Goal: Check status

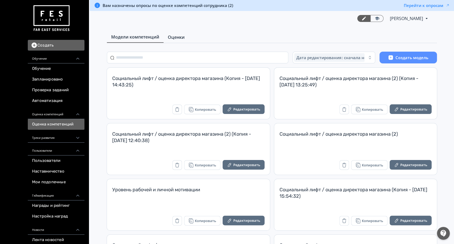
click at [185, 37] on link "Оценки" at bounding box center [176, 37] width 25 height 11
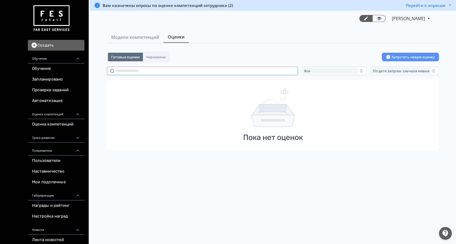
click at [181, 73] on input "text" at bounding box center [202, 71] width 191 height 9
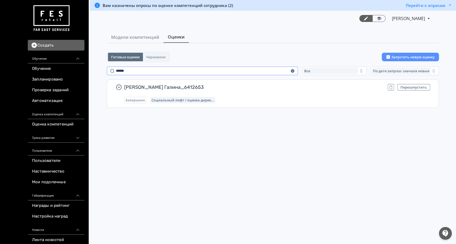
type input "******"
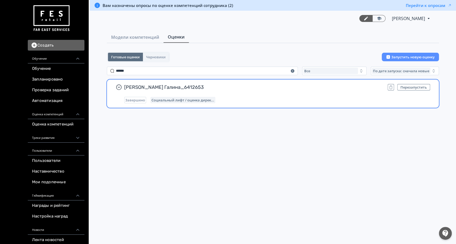
click at [329, 94] on div "[PERSON_NAME] Галина_6412653 Перезапустить Завершено Социальный лифт / оценка д…" at bounding box center [277, 93] width 306 height 19
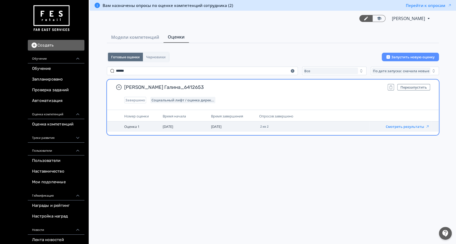
click at [400, 127] on button "Смотреть результаты" at bounding box center [408, 126] width 44 height 4
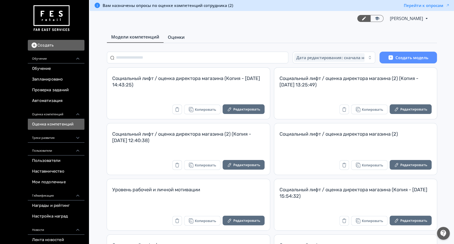
click at [178, 34] on span "Оценки" at bounding box center [176, 37] width 17 height 6
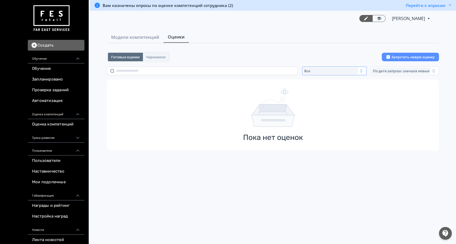
click at [310, 71] on span "Все" at bounding box center [308, 71] width 6 height 4
click at [331, 90] on button "Активные" at bounding box center [356, 93] width 94 height 10
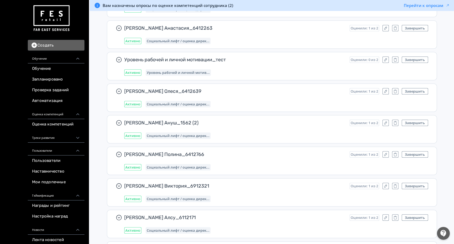
scroll to position [1224, 0]
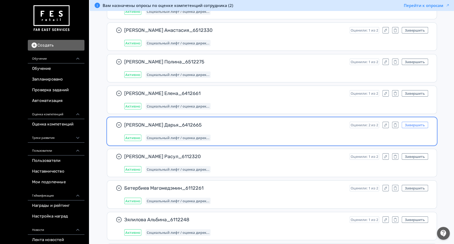
click at [414, 124] on button "Завершить" at bounding box center [415, 125] width 26 height 6
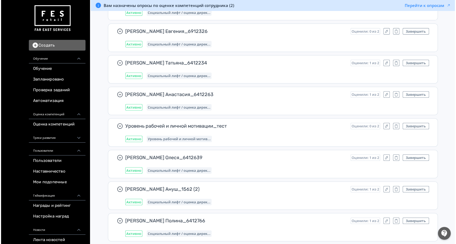
scroll to position [0, 0]
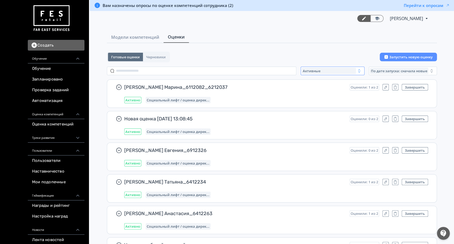
click at [316, 70] on span "Активные" at bounding box center [312, 71] width 18 height 4
click at [315, 87] on button "Все" at bounding box center [355, 83] width 94 height 10
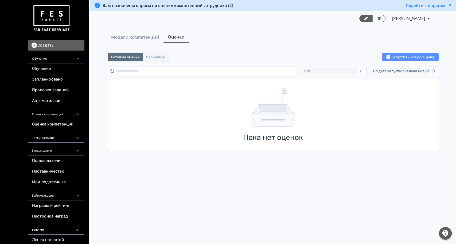
click at [169, 72] on input "text" at bounding box center [202, 71] width 191 height 9
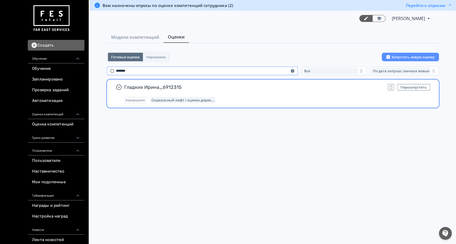
type input "*******"
click at [263, 104] on div "Гладких Ирина_6912315 Перезапустить Завершено Социальный лифт / оценка дирек..." at bounding box center [273, 94] width 332 height 28
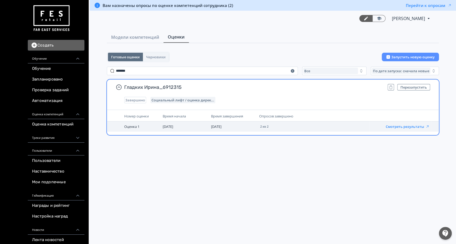
click at [421, 127] on button "Смотреть результаты" at bounding box center [408, 126] width 44 height 4
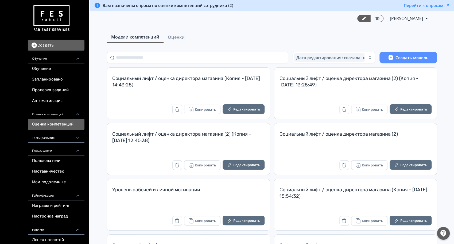
click at [173, 44] on div "Модели компетенций Оценки Дата редактирования: сначала новые Создать модель Соц…" at bounding box center [272, 159] width 364 height 254
click at [176, 36] on span "Оценки" at bounding box center [176, 37] width 17 height 6
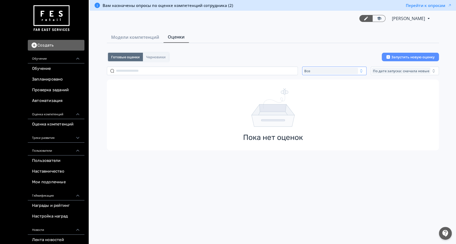
click at [312, 72] on div "Все" at bounding box center [330, 71] width 55 height 6
click at [320, 94] on span "Активные" at bounding box center [319, 92] width 20 height 5
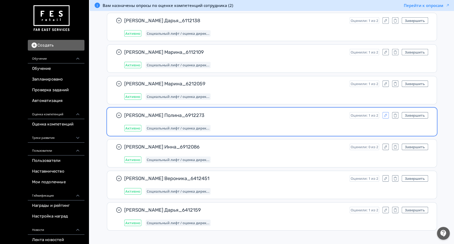
scroll to position [311, 0]
